Goal: Task Accomplishment & Management: Manage account settings

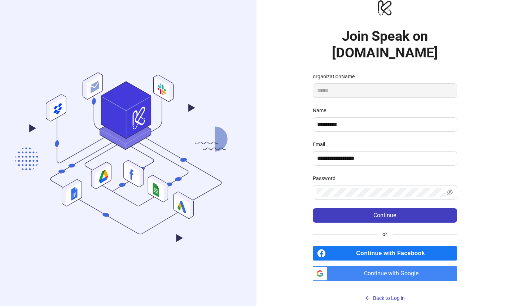
scroll to position [13, 0]
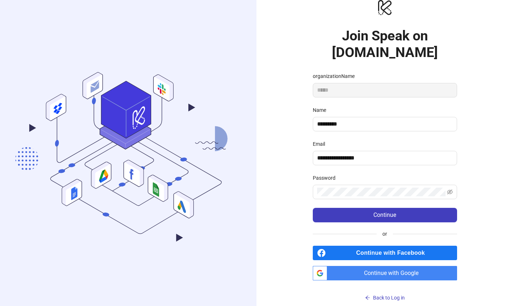
click at [398, 279] on span "Continue with Google" at bounding box center [393, 273] width 127 height 14
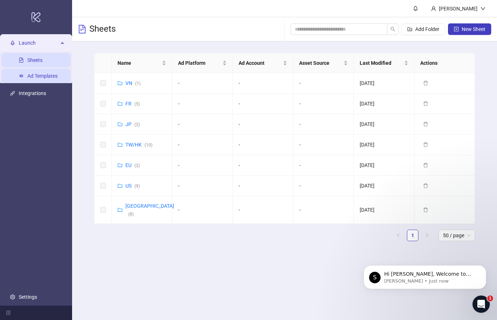
click at [41, 74] on link "Ad Templates" at bounding box center [42, 76] width 30 height 6
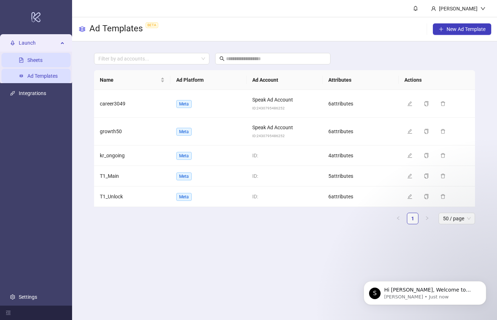
click at [40, 57] on link "Sheets" at bounding box center [34, 60] width 15 height 6
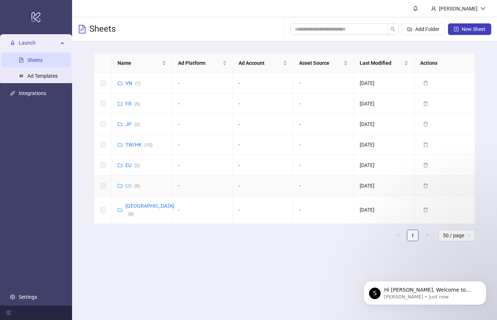
click at [128, 186] on link "US ( 9 )" at bounding box center [132, 186] width 14 height 6
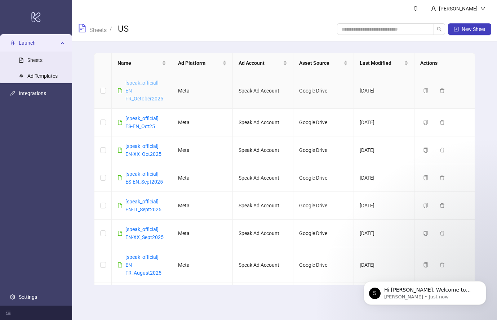
click at [137, 83] on link "[speak_official] EN-FR_October2025" at bounding box center [144, 91] width 38 height 22
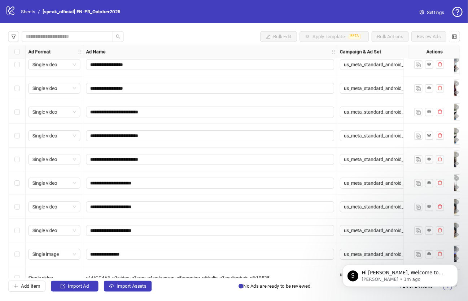
scroll to position [364, 0]
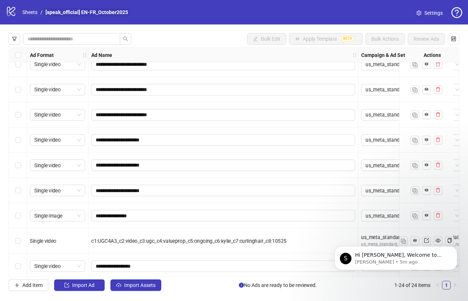
click at [62, 11] on link "[speak_official] EN-FR_October2025" at bounding box center [86, 12] width 85 height 8
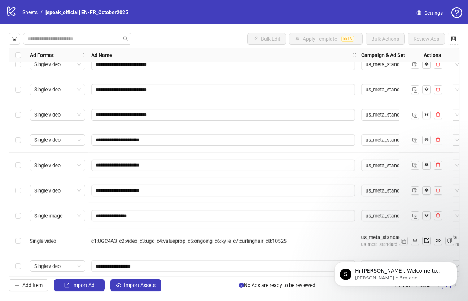
click at [12, 12] on icon "logo/logo-mobile" at bounding box center [11, 11] width 11 height 11
click at [12, 12] on icon at bounding box center [11, 11] width 8 height 9
click at [9, 9] on icon "logo/logo-mobile" at bounding box center [11, 11] width 11 height 11
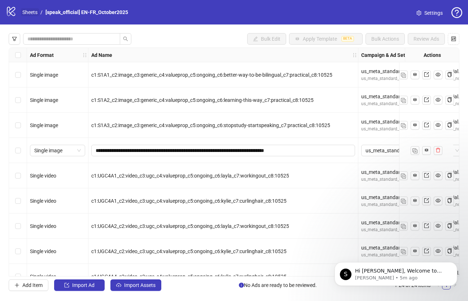
click at [26, 11] on link "Sheets" at bounding box center [30, 12] width 18 height 8
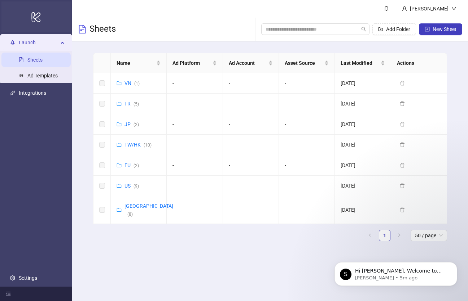
click at [36, 18] on icon at bounding box center [35, 17] width 9 height 10
